Goal: Complete application form

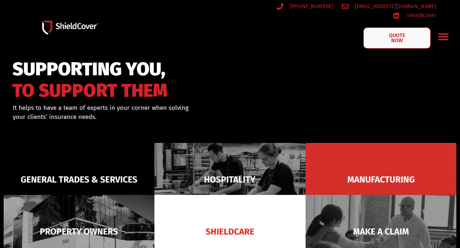
click at [386, 33] on span "QUOTE NOW" at bounding box center [397, 38] width 29 height 11
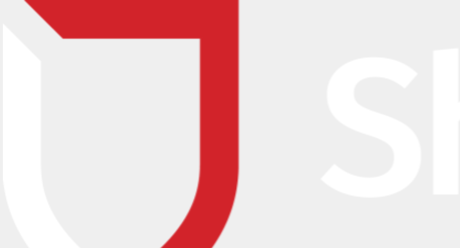
type input "[PERSON_NAME]"
type input "[PERSON_NAME][EMAIL_ADDRESS][DOMAIN_NAME]"
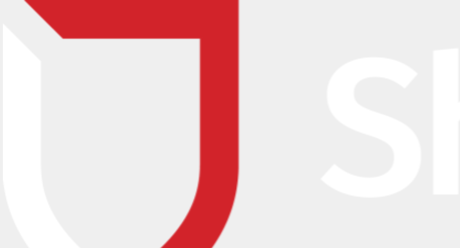
type input "0487888287"
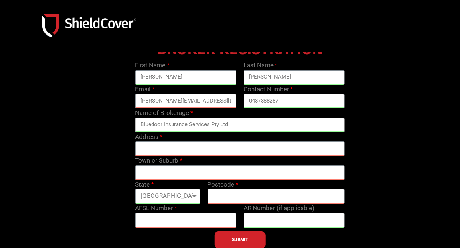
scroll to position [70, 0]
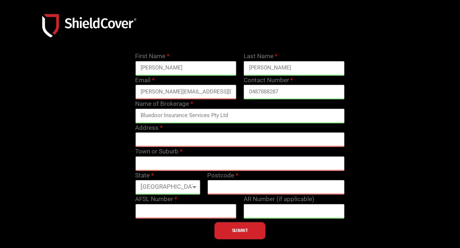
type input "Bluedoor Insurance Services Pty Ltd"
click at [178, 141] on input "text" at bounding box center [239, 140] width 209 height 15
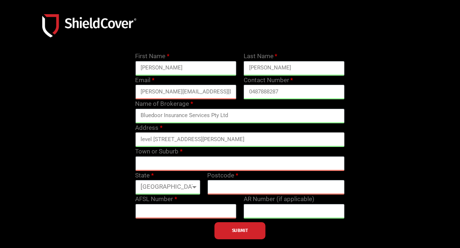
type input "level [STREET_ADDRESS][PERSON_NAME]"
type input "[GEOGRAPHIC_DATA]"
click at [177, 181] on select "[GEOGRAPHIC_DATA] [GEOGRAPHIC_DATA] [GEOGRAPHIC_DATA] [GEOGRAPHIC_DATA] [GEOGRA…" at bounding box center [167, 187] width 65 height 15
select select "VIC"
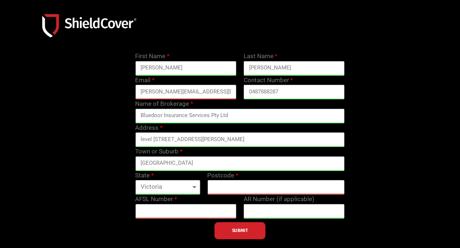
click at [135, 180] on select "[GEOGRAPHIC_DATA] [GEOGRAPHIC_DATA] [GEOGRAPHIC_DATA] [GEOGRAPHIC_DATA] [GEOGRA…" at bounding box center [167, 187] width 65 height 15
click at [223, 191] on input "text" at bounding box center [275, 187] width 137 height 15
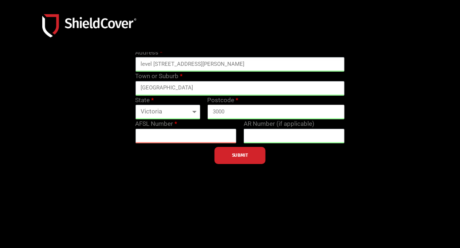
scroll to position [149, 0]
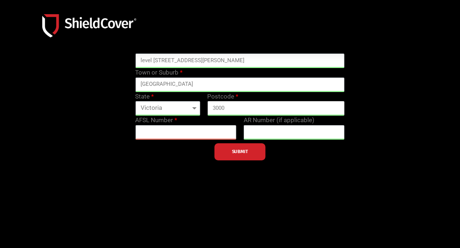
type input "3000"
click at [146, 129] on input "text" at bounding box center [185, 132] width 101 height 15
drag, startPoint x: 134, startPoint y: 122, endPoint x: 151, endPoint y: 120, distance: 16.5
click at [150, 120] on div "AFSL Number" at bounding box center [186, 128] width 108 height 24
